Goal: Information Seeking & Learning: Learn about a topic

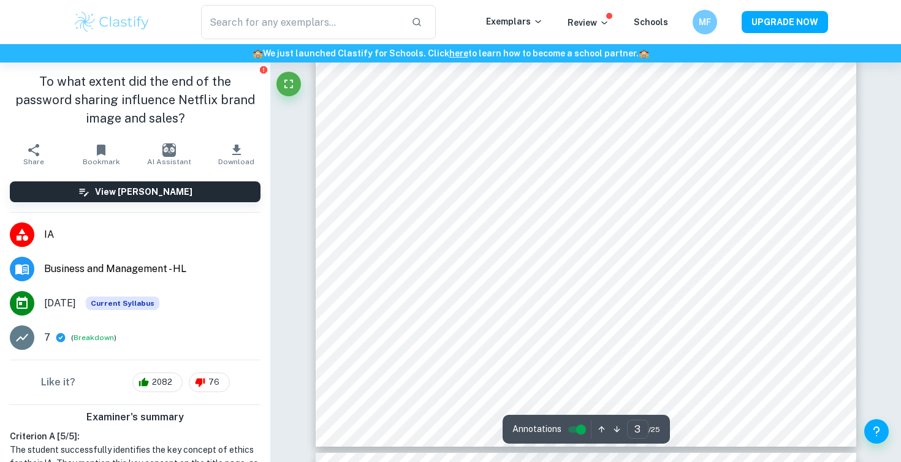
scroll to position [1934, 0]
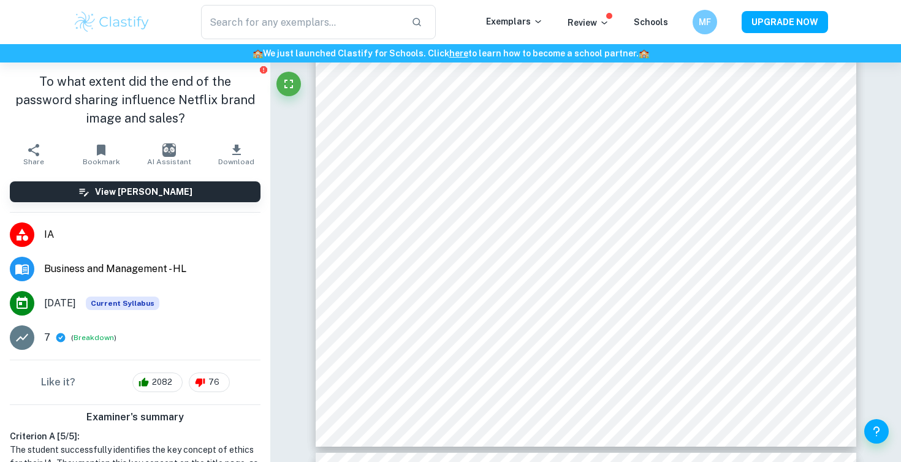
click at [94, 26] on img at bounding box center [112, 22] width 78 height 25
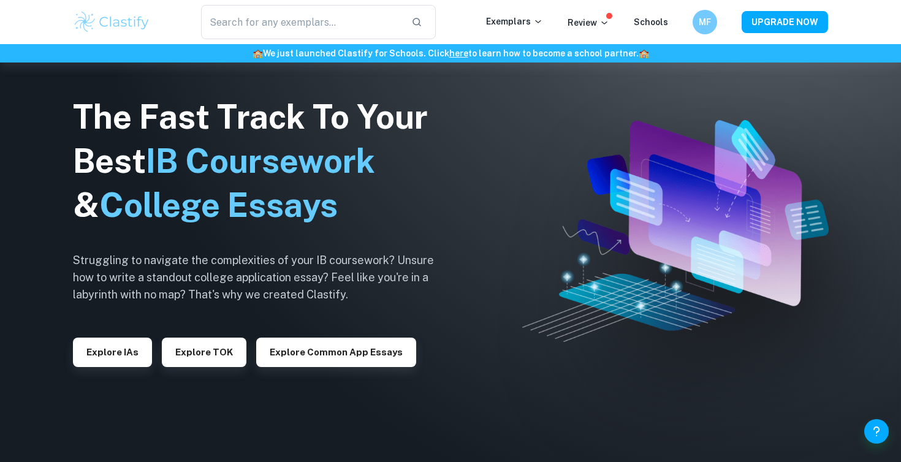
scroll to position [1934, 0]
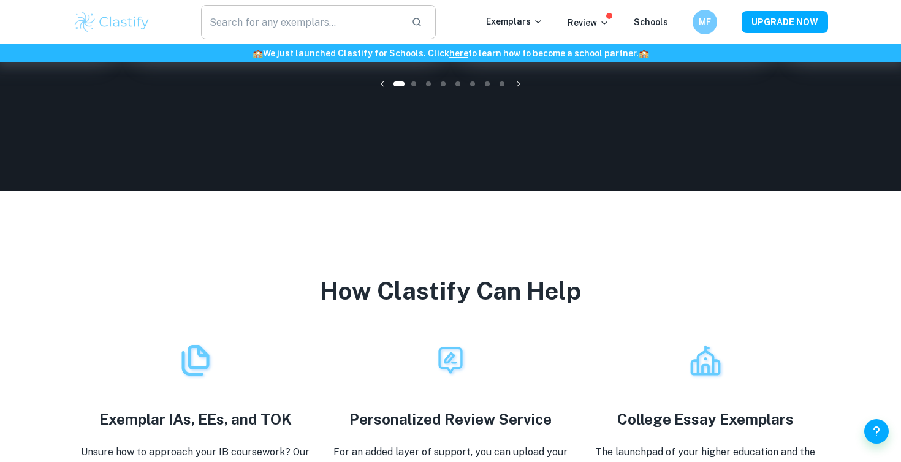
click at [323, 32] on input "text" at bounding box center [301, 22] width 201 height 34
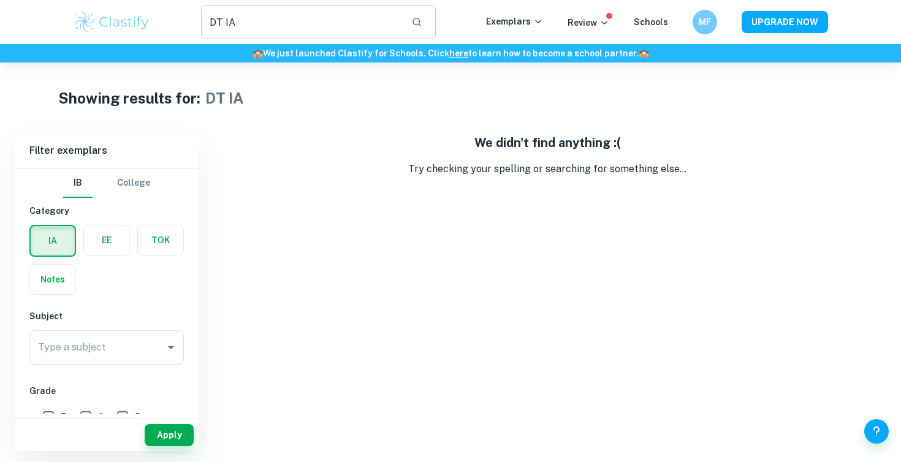
click at [222, 21] on input "DT IA" at bounding box center [301, 22] width 201 height 34
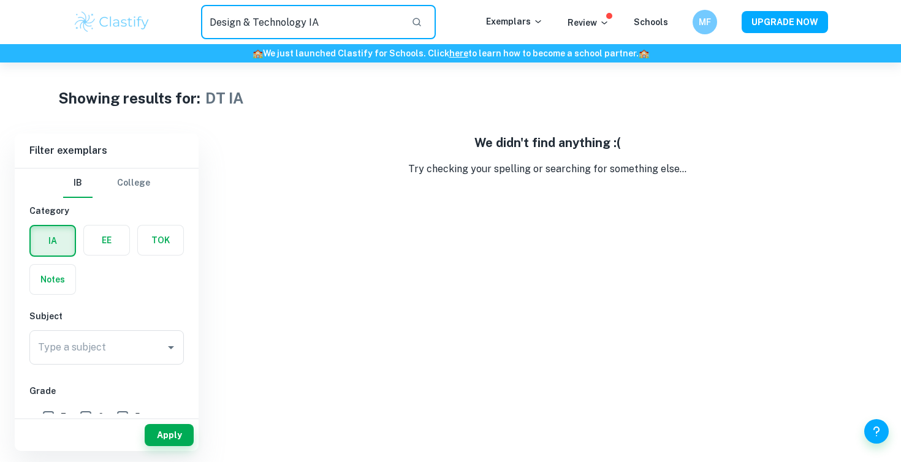
type input "Design"
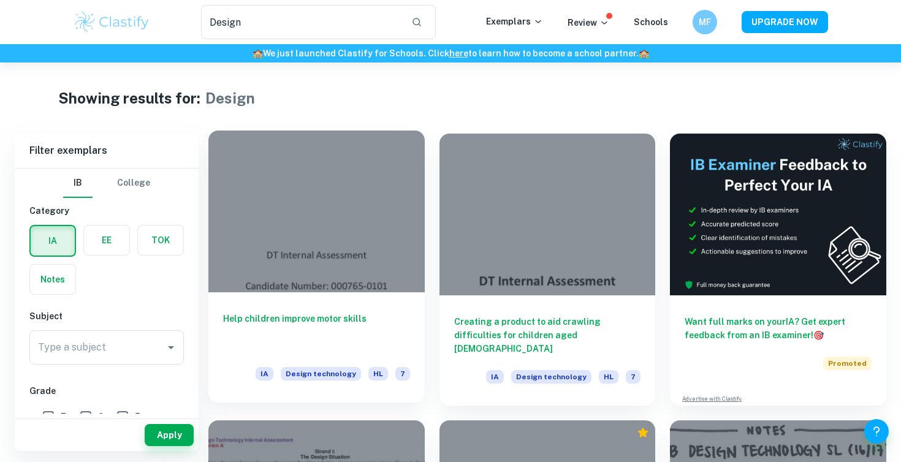
click at [356, 213] on div at bounding box center [317, 212] width 216 height 162
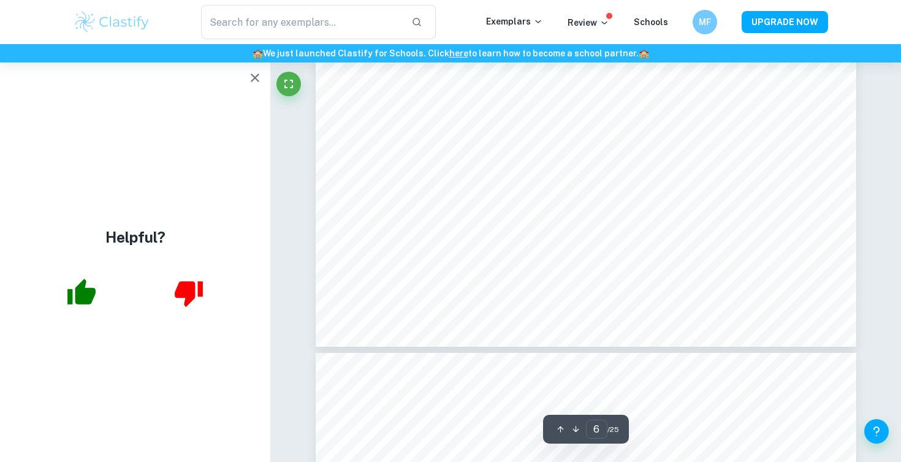
scroll to position [4622, 0]
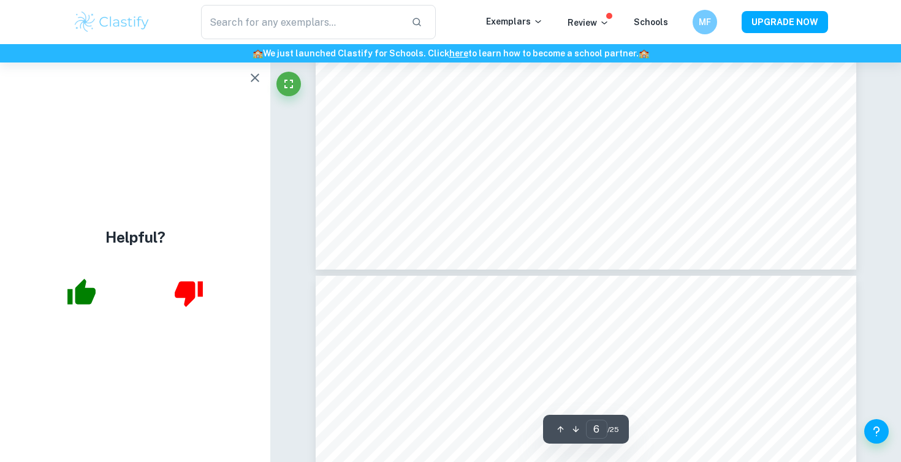
type input "7"
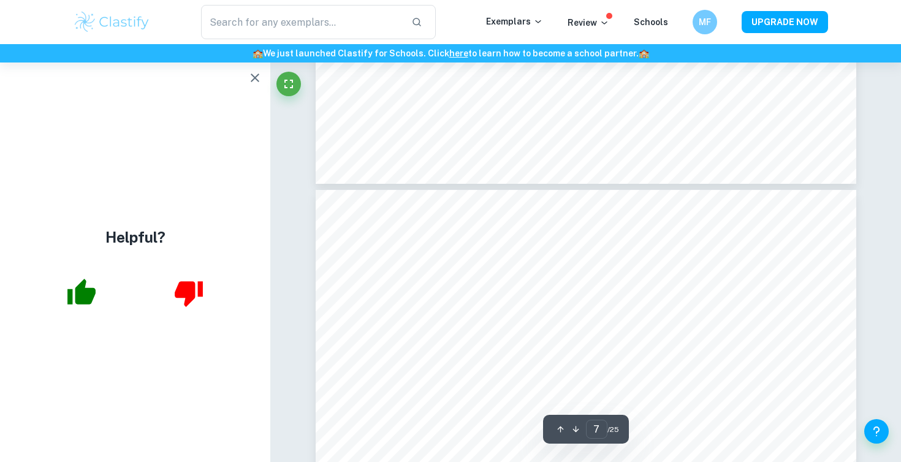
type input "Design"
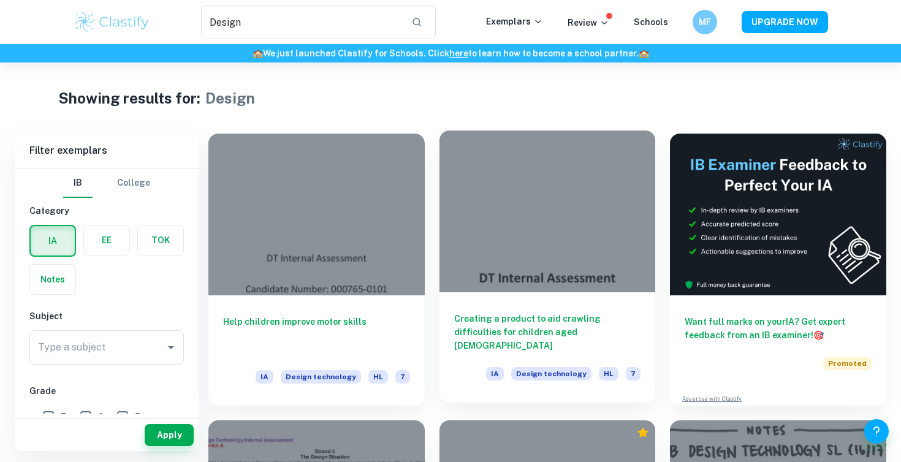
click at [554, 264] on div at bounding box center [548, 212] width 216 height 162
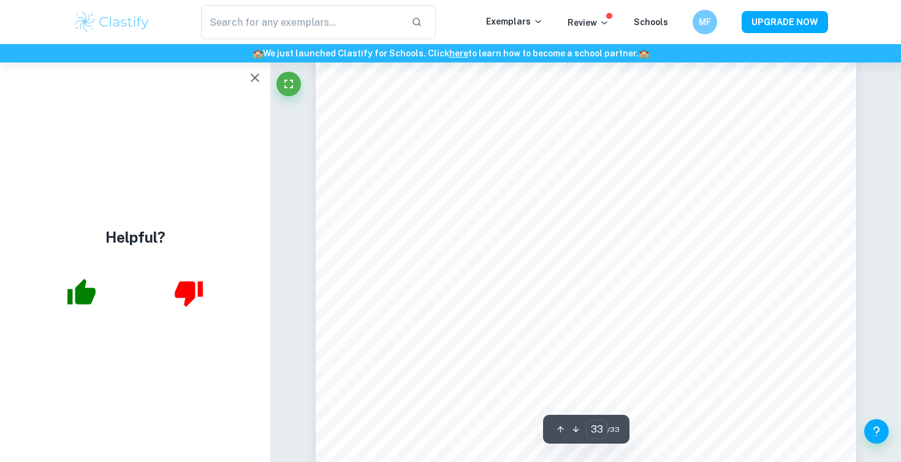
scroll to position [26213, 0]
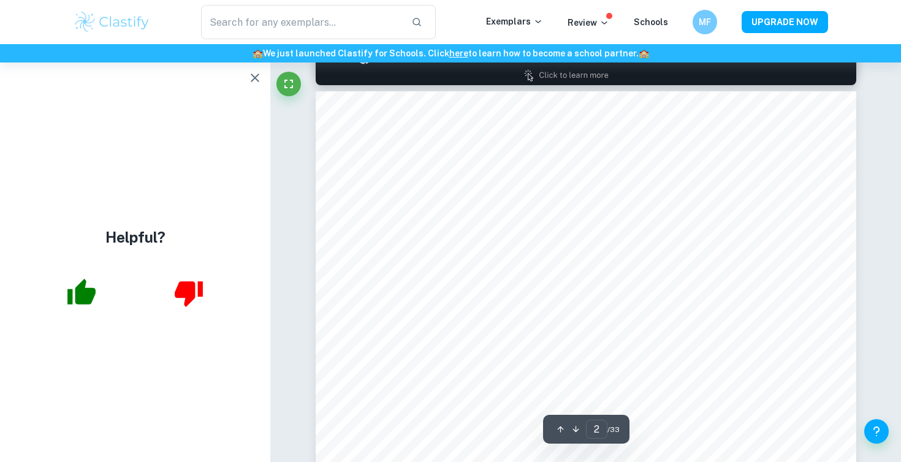
type input "1"
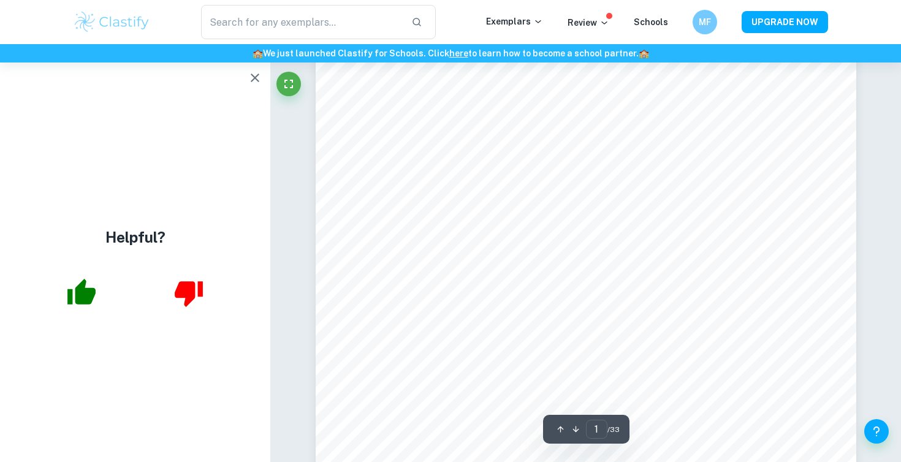
scroll to position [167, 0]
type input "Design"
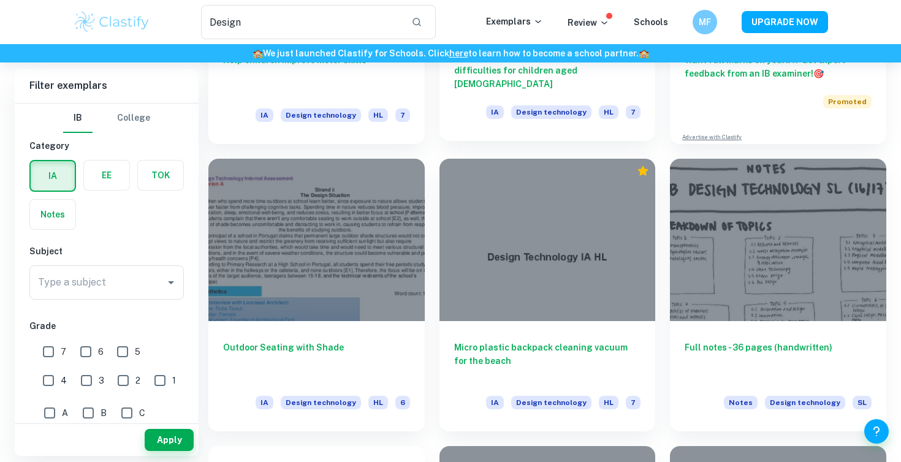
scroll to position [262, 0]
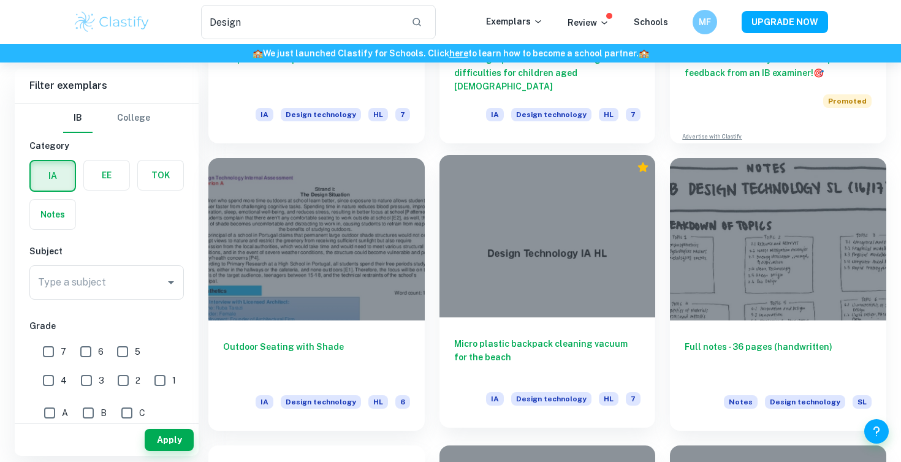
click at [498, 267] on div at bounding box center [548, 236] width 216 height 162
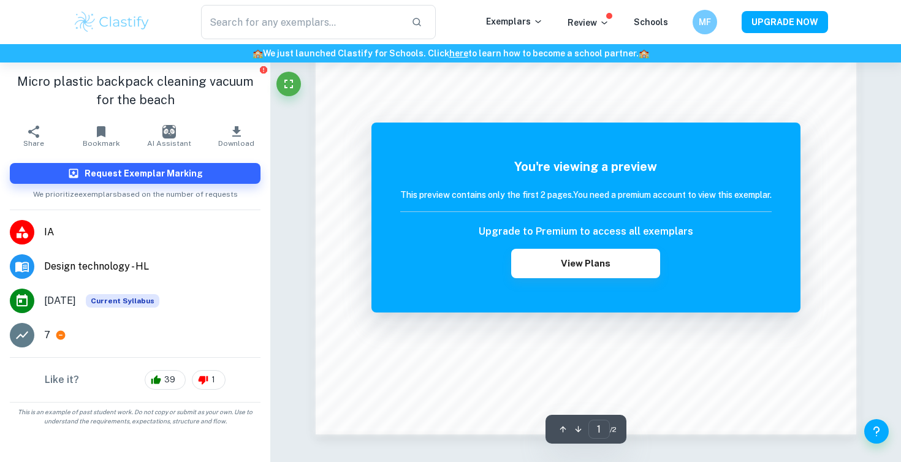
scroll to position [1231, 0]
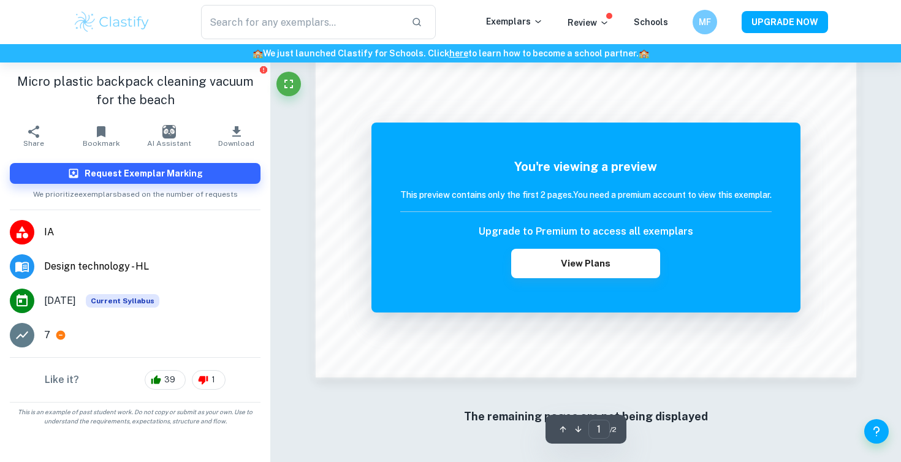
type input "Design"
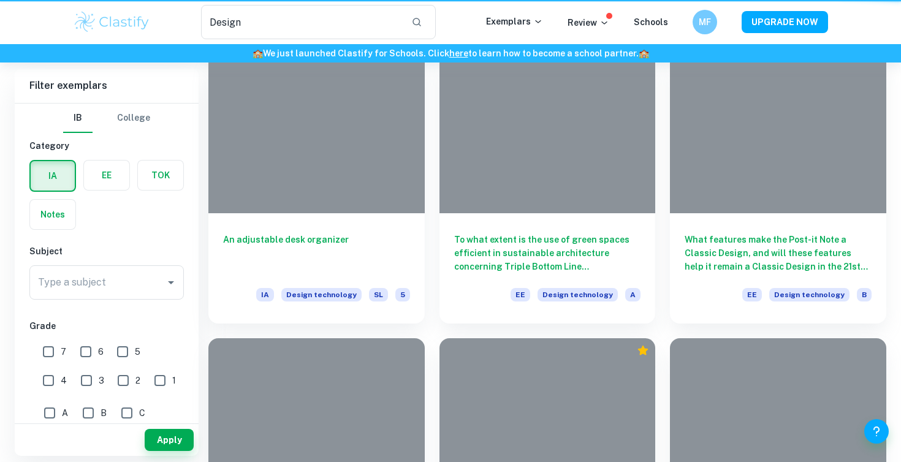
scroll to position [262, 0]
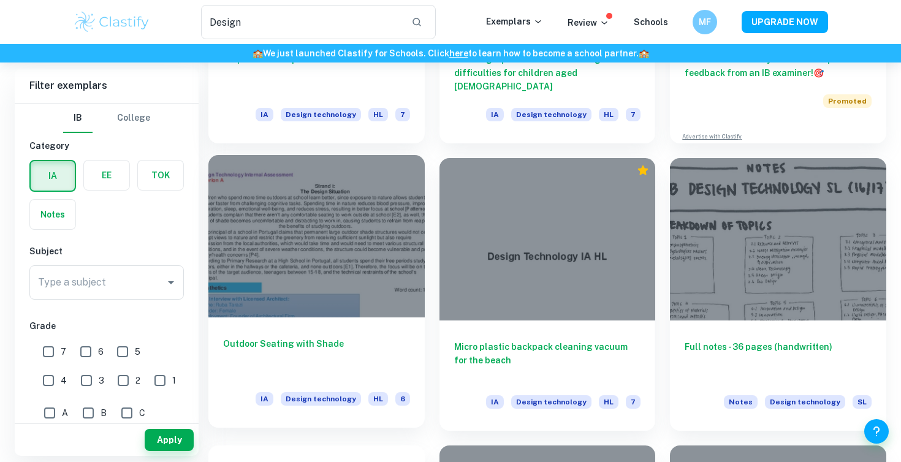
click at [302, 278] on div at bounding box center [317, 236] width 216 height 162
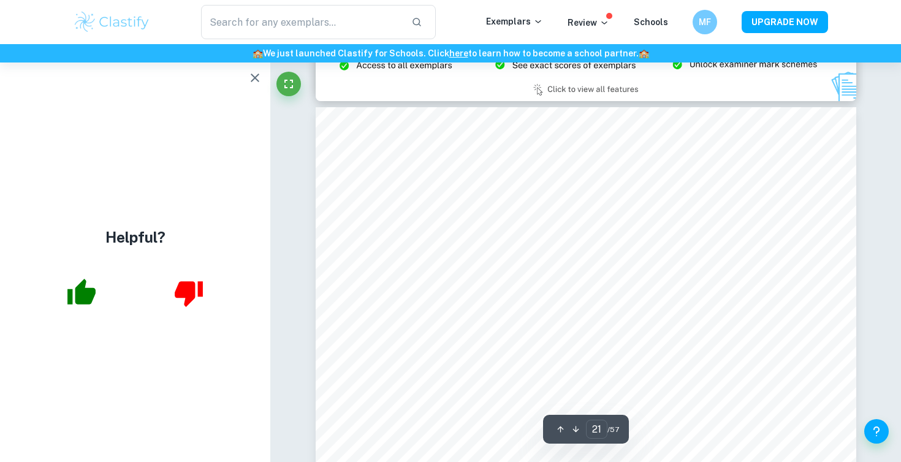
scroll to position [15828, 0]
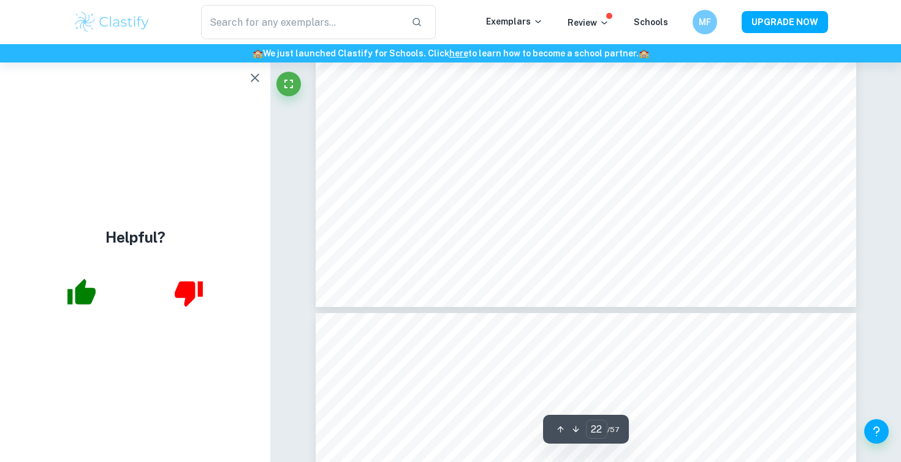
type input "23"
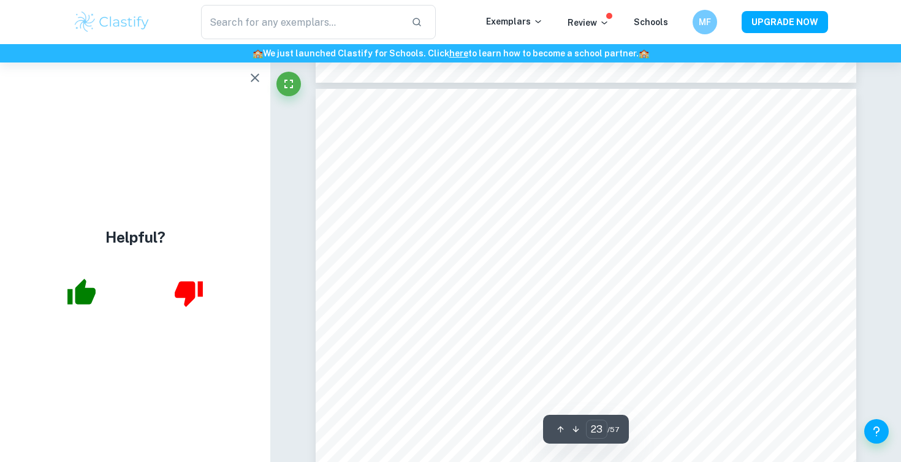
type input "Design"
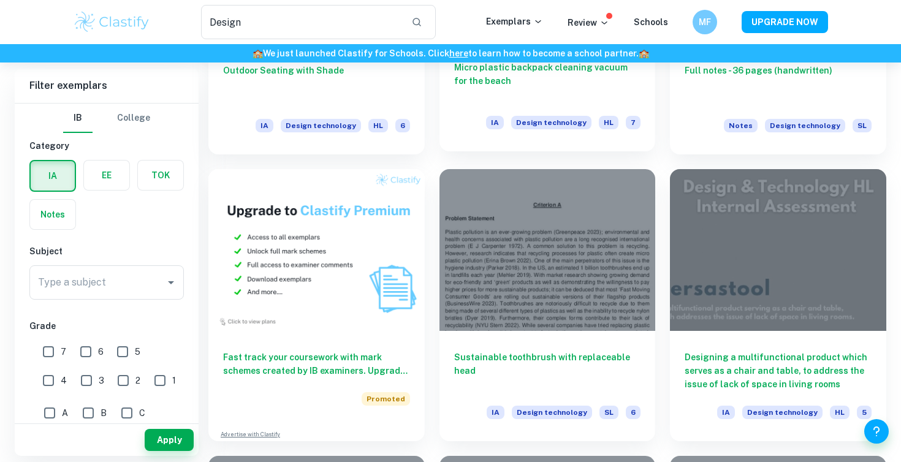
scroll to position [666, 0]
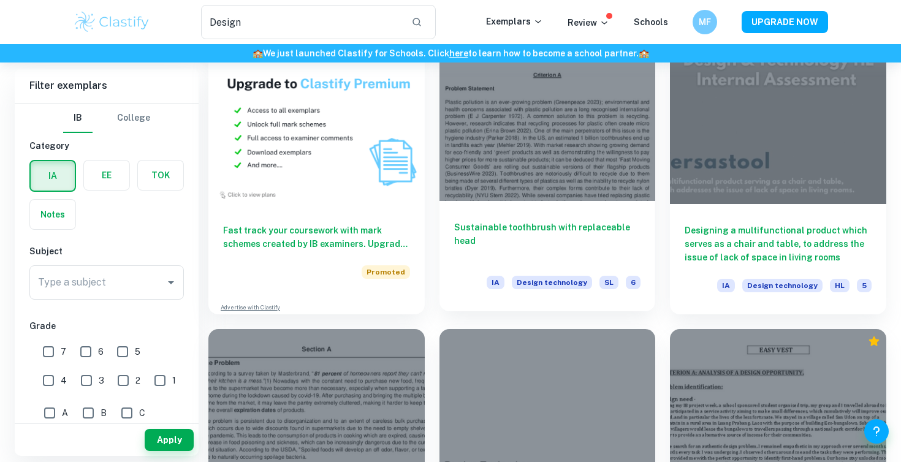
click at [569, 184] on div at bounding box center [548, 120] width 216 height 162
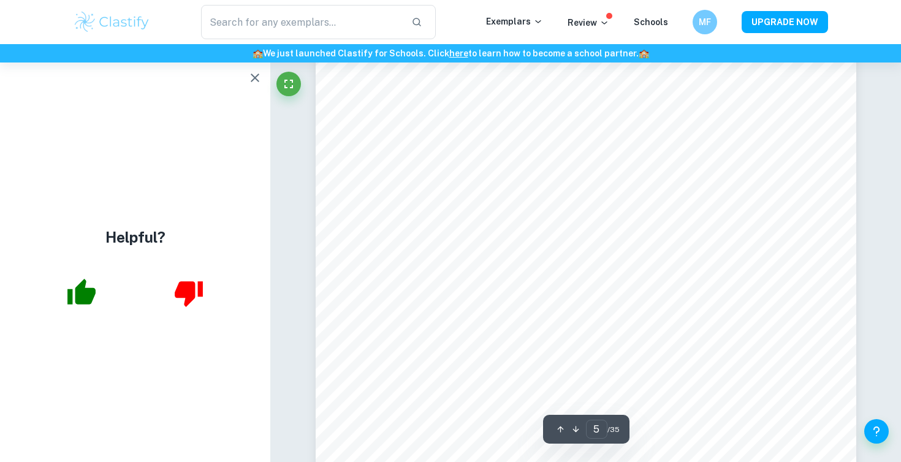
scroll to position [3399, 0]
click at [258, 75] on icon "button" at bounding box center [255, 78] width 9 height 9
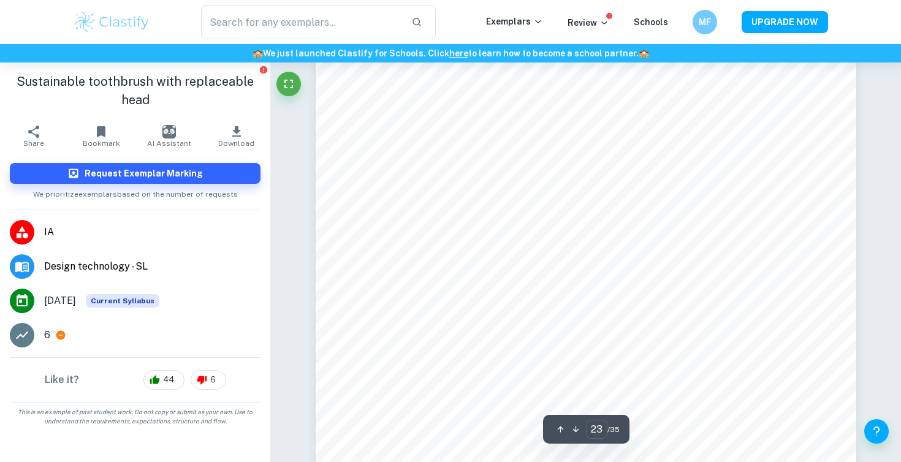
scroll to position [17540, 0]
type input "24"
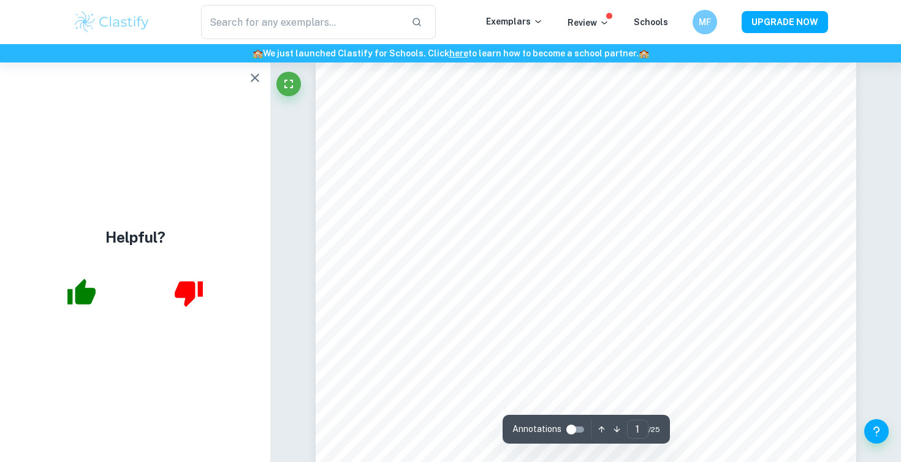
scroll to position [9, 0]
